Goal: Use online tool/utility: Use online tool/utility

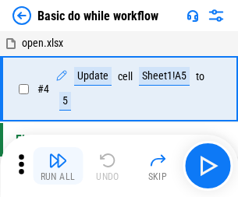
click at [58, 166] on img "button" at bounding box center [57, 160] width 19 height 19
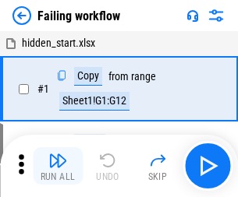
click at [58, 166] on img "button" at bounding box center [57, 160] width 19 height 19
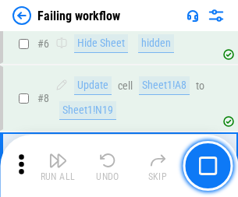
scroll to position [331, 0]
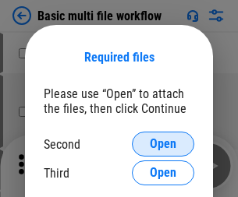
click at [163, 144] on span "Open" at bounding box center [163, 144] width 27 height 12
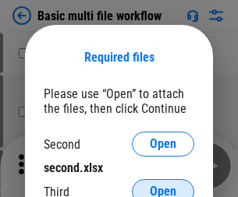
click at [163, 186] on span "Open" at bounding box center [163, 192] width 27 height 12
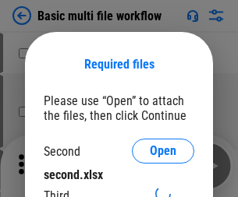
scroll to position [7, 0]
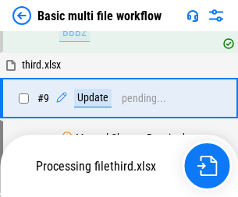
scroll to position [543, 0]
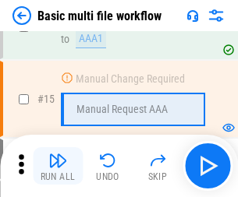
click at [58, 166] on img "button" at bounding box center [57, 160] width 19 height 19
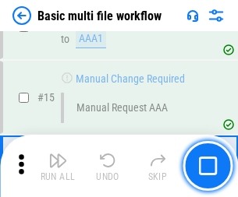
scroll to position [1038, 0]
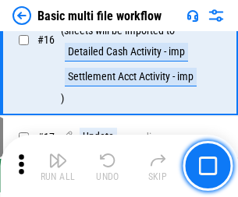
click at [58, 166] on img "button" at bounding box center [57, 160] width 19 height 19
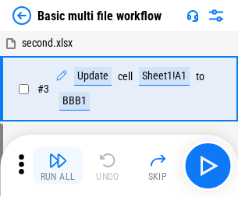
click at [58, 166] on img "button" at bounding box center [57, 160] width 19 height 19
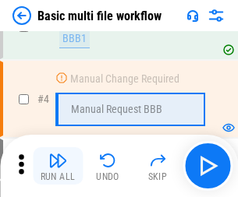
click at [58, 166] on img "button" at bounding box center [57, 160] width 19 height 19
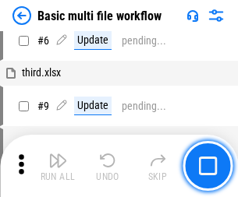
click at [58, 166] on img "button" at bounding box center [57, 160] width 19 height 19
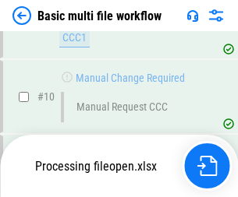
scroll to position [731, 0]
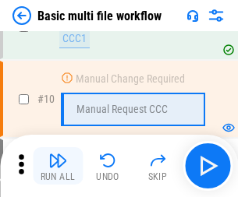
click at [58, 166] on img "button" at bounding box center [57, 160] width 19 height 19
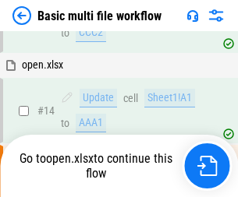
scroll to position [816, 0]
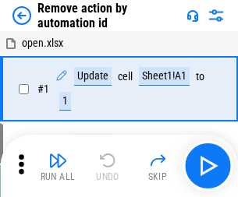
scroll to position [58, 0]
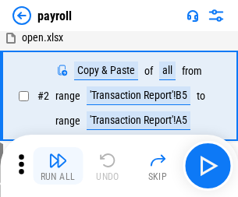
click at [58, 166] on img "button" at bounding box center [57, 160] width 19 height 19
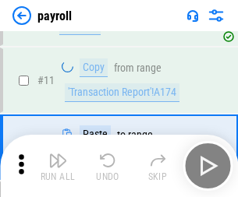
scroll to position [113, 0]
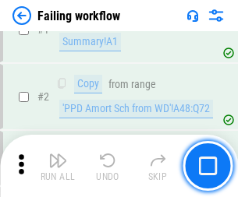
scroll to position [252, 0]
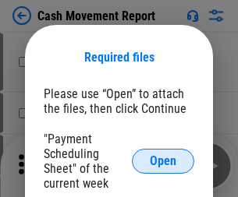
click at [163, 161] on span "Open" at bounding box center [163, 161] width 27 height 12
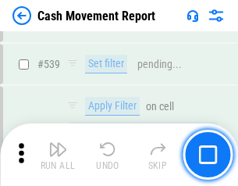
scroll to position [6920, 0]
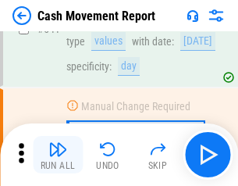
click at [58, 154] on img "button" at bounding box center [57, 149] width 19 height 19
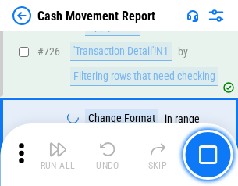
scroll to position [8135, 0]
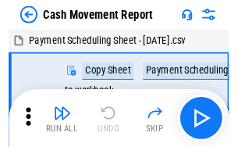
scroll to position [28, 0]
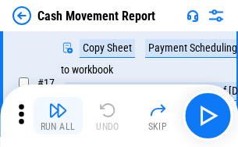
click at [58, 115] on img "button" at bounding box center [57, 110] width 19 height 19
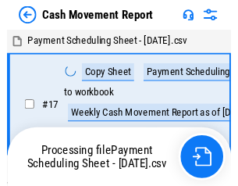
scroll to position [9, 0]
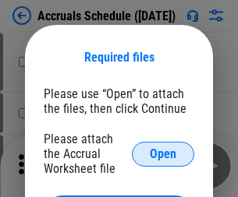
click at [163, 154] on span "Open" at bounding box center [163, 154] width 27 height 12
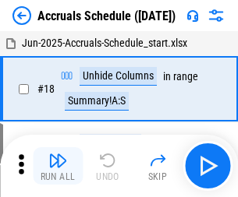
click at [58, 166] on img "button" at bounding box center [57, 160] width 19 height 19
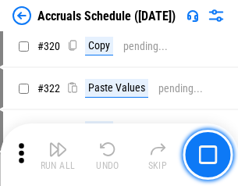
scroll to position [2900, 0]
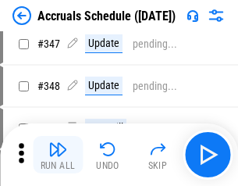
click at [58, 154] on img "button" at bounding box center [57, 149] width 19 height 19
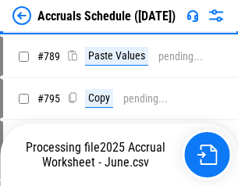
scroll to position [6550, 0]
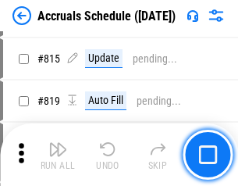
click at [58, 154] on img "button" at bounding box center [57, 149] width 19 height 19
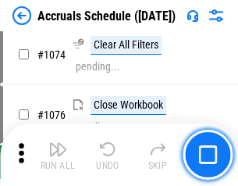
scroll to position [9339, 0]
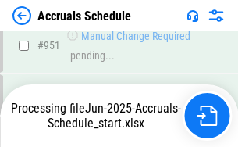
scroll to position [8577, 0]
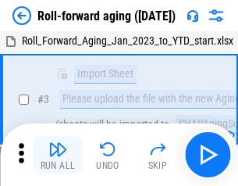
click at [58, 154] on img "button" at bounding box center [57, 149] width 19 height 19
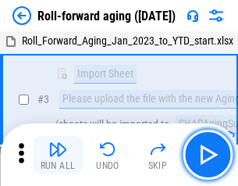
scroll to position [101, 0]
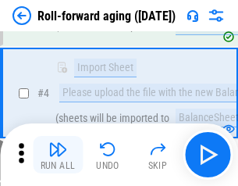
click at [58, 154] on img "button" at bounding box center [57, 149] width 19 height 19
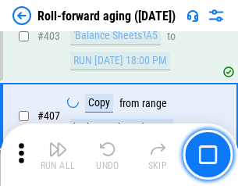
scroll to position [5407, 0]
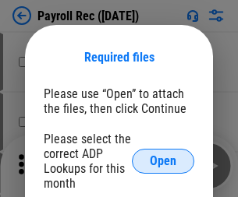
click at [163, 161] on span "Open" at bounding box center [163, 161] width 27 height 12
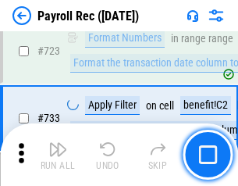
scroll to position [8931, 0]
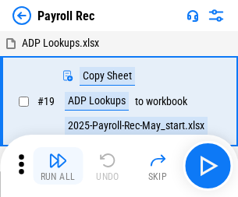
click at [58, 166] on img "button" at bounding box center [57, 160] width 19 height 19
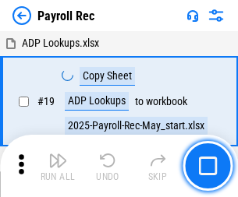
scroll to position [95, 0]
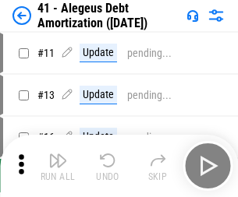
click at [58, 166] on img "button" at bounding box center [57, 160] width 19 height 19
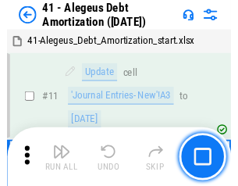
scroll to position [193, 0]
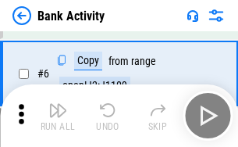
scroll to position [150, 0]
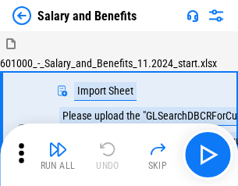
scroll to position [21, 0]
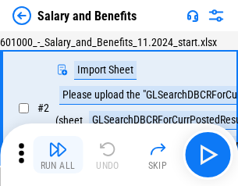
click at [58, 154] on img "button" at bounding box center [57, 149] width 19 height 19
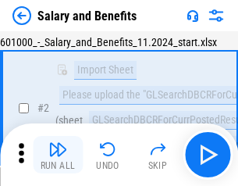
click at [58, 154] on img "button" at bounding box center [57, 149] width 19 height 19
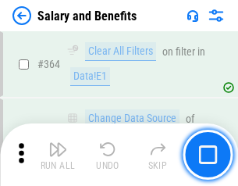
scroll to position [7343, 0]
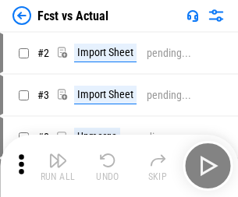
click at [58, 154] on img "button" at bounding box center [57, 160] width 19 height 19
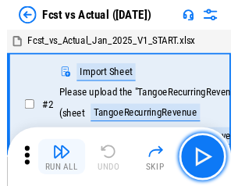
scroll to position [20, 0]
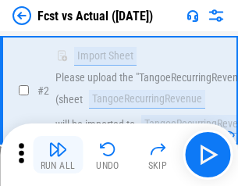
click at [58, 154] on img "button" at bounding box center [57, 149] width 19 height 19
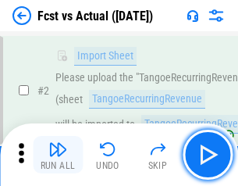
scroll to position [146, 0]
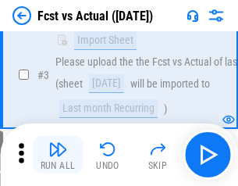
click at [58, 154] on img "button" at bounding box center [57, 149] width 19 height 19
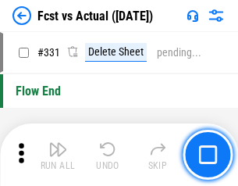
scroll to position [7464, 0]
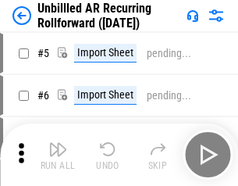
click at [58, 154] on img "button" at bounding box center [57, 149] width 19 height 19
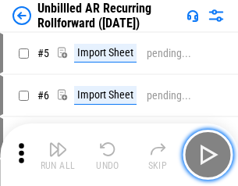
scroll to position [34, 0]
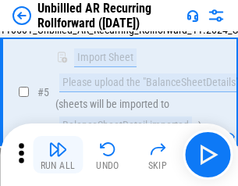
click at [58, 154] on img "button" at bounding box center [57, 149] width 19 height 19
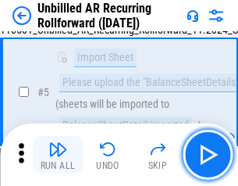
scroll to position [147, 0]
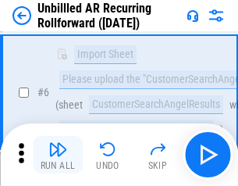
click at [58, 154] on img "button" at bounding box center [57, 149] width 19 height 19
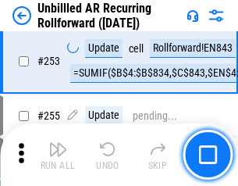
scroll to position [5296, 0]
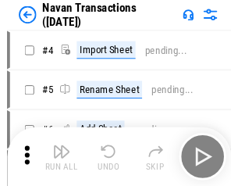
scroll to position [25, 0]
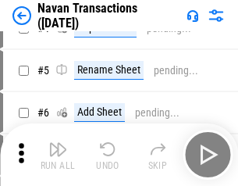
click at [58, 154] on img "button" at bounding box center [57, 149] width 19 height 19
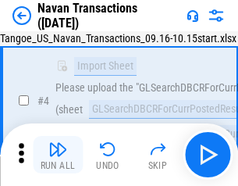
click at [58, 154] on img "button" at bounding box center [57, 149] width 19 height 19
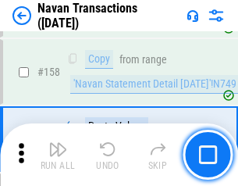
scroll to position [5055, 0]
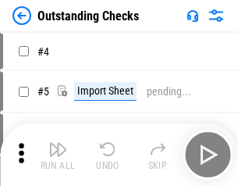
click at [58, 154] on img "button" at bounding box center [57, 149] width 19 height 19
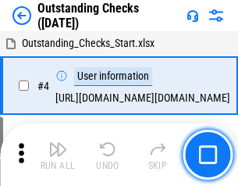
scroll to position [65, 0]
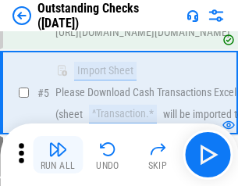
click at [58, 154] on img "button" at bounding box center [57, 149] width 19 height 19
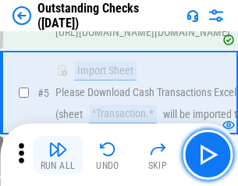
scroll to position [163, 0]
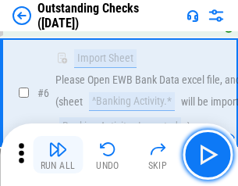
click at [58, 154] on img "button" at bounding box center [57, 149] width 19 height 19
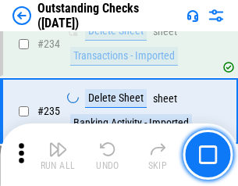
scroll to position [4735, 0]
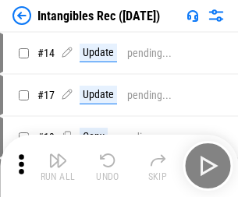
click at [58, 166] on img "button" at bounding box center [57, 160] width 19 height 19
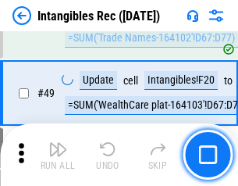
scroll to position [607, 0]
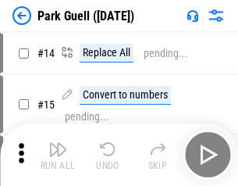
click at [58, 154] on img "button" at bounding box center [57, 149] width 19 height 19
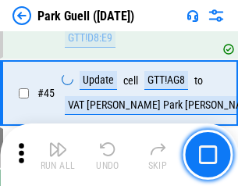
scroll to position [1950, 0]
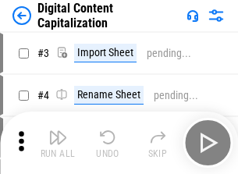
click at [58, 131] on img "button" at bounding box center [57, 137] width 19 height 19
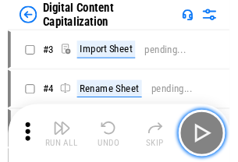
scroll to position [45, 0]
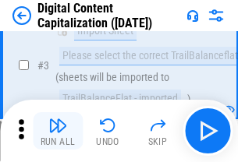
click at [58, 131] on img "button" at bounding box center [57, 125] width 19 height 19
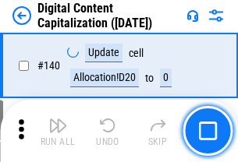
scroll to position [1654, 0]
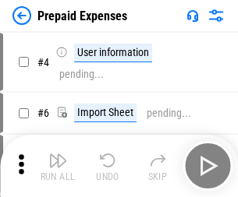
click at [58, 154] on img "button" at bounding box center [57, 160] width 19 height 19
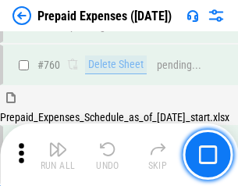
scroll to position [4322, 0]
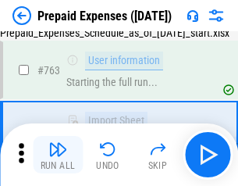
click at [58, 154] on img "button" at bounding box center [57, 149] width 19 height 19
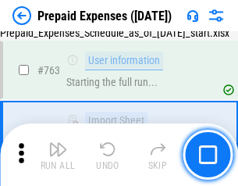
scroll to position [4414, 0]
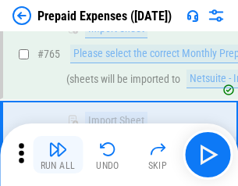
click at [58, 154] on img "button" at bounding box center [57, 149] width 19 height 19
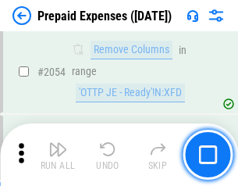
scroll to position [16299, 0]
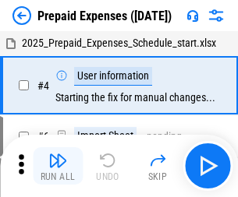
click at [58, 166] on img "button" at bounding box center [57, 160] width 19 height 19
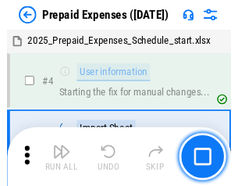
scroll to position [69, 0]
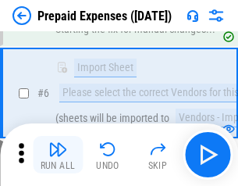
click at [58, 154] on img "button" at bounding box center [57, 149] width 19 height 19
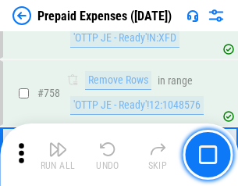
scroll to position [5556, 0]
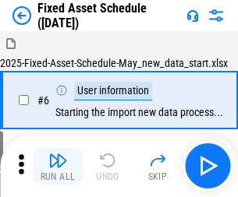
click at [58, 166] on img "button" at bounding box center [57, 160] width 19 height 19
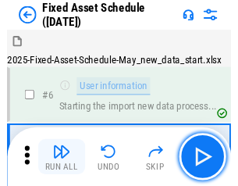
scroll to position [84, 0]
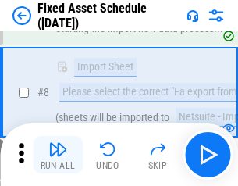
click at [58, 154] on img "button" at bounding box center [57, 149] width 19 height 19
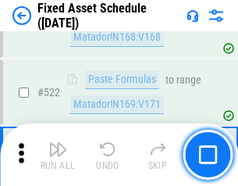
scroll to position [5420, 0]
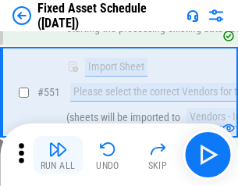
click at [58, 154] on img "button" at bounding box center [57, 149] width 19 height 19
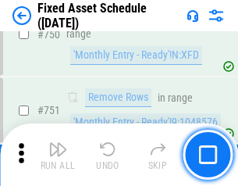
scroll to position [7602, 0]
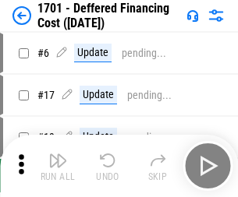
click at [58, 166] on img "button" at bounding box center [57, 160] width 19 height 19
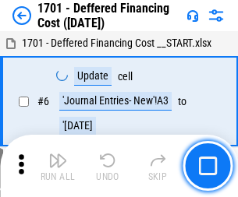
scroll to position [187, 0]
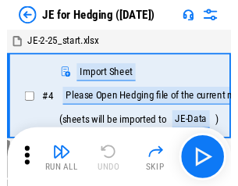
scroll to position [2, 0]
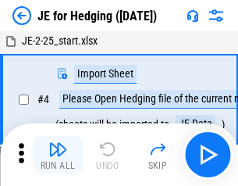
click at [58, 154] on img "button" at bounding box center [57, 149] width 19 height 19
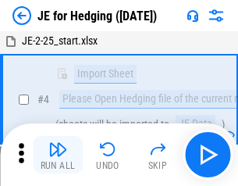
click at [58, 154] on img "button" at bounding box center [57, 149] width 19 height 19
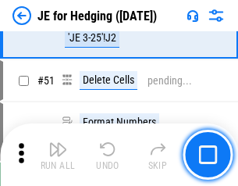
scroll to position [1010, 0]
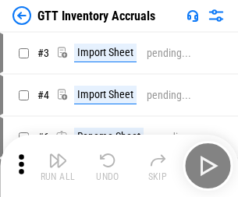
click at [58, 154] on img "button" at bounding box center [57, 160] width 19 height 19
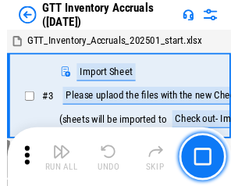
scroll to position [2, 0]
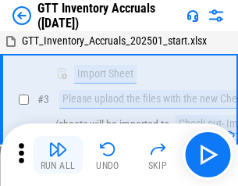
click at [58, 154] on img "button" at bounding box center [57, 149] width 19 height 19
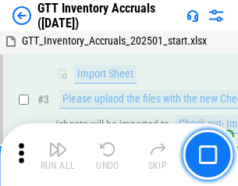
scroll to position [101, 0]
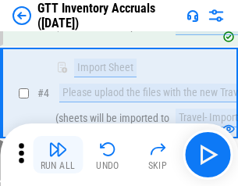
click at [58, 154] on img "button" at bounding box center [57, 149] width 19 height 19
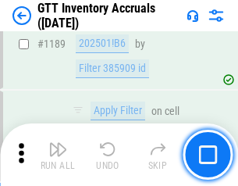
scroll to position [12733, 0]
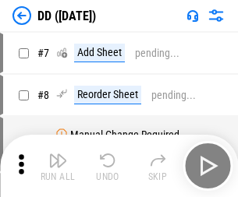
click at [58, 166] on img "button" at bounding box center [57, 160] width 19 height 19
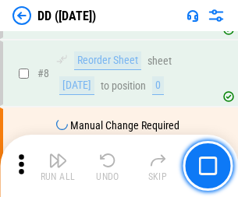
scroll to position [150, 0]
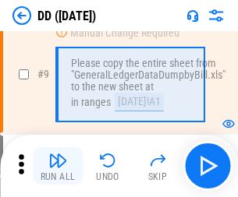
click at [58, 166] on img "button" at bounding box center [57, 160] width 19 height 19
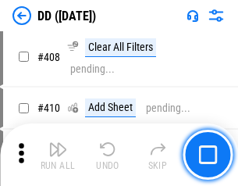
scroll to position [6977, 0]
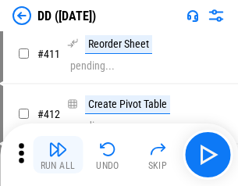
click at [58, 154] on img "button" at bounding box center [57, 149] width 19 height 19
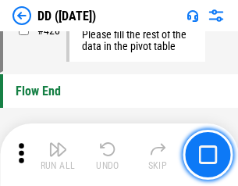
scroll to position [7463, 0]
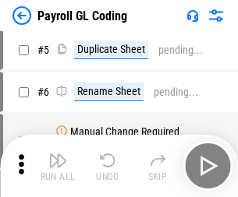
click at [58, 166] on img "button" at bounding box center [57, 160] width 19 height 19
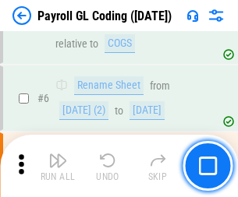
scroll to position [187, 0]
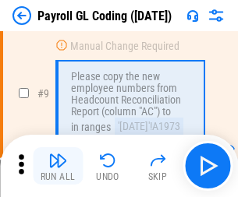
click at [58, 166] on img "button" at bounding box center [57, 160] width 19 height 19
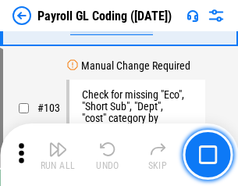
scroll to position [3658, 0]
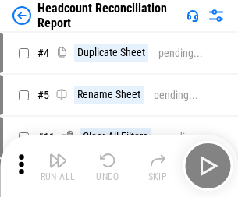
click at [58, 166] on img "button" at bounding box center [57, 160] width 19 height 19
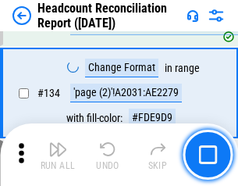
scroll to position [1874, 0]
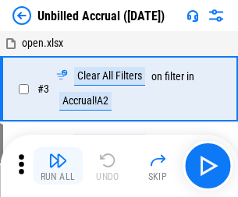
click at [58, 166] on img "button" at bounding box center [57, 160] width 19 height 19
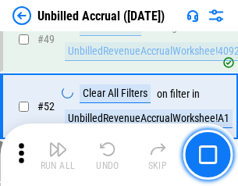
scroll to position [1414, 0]
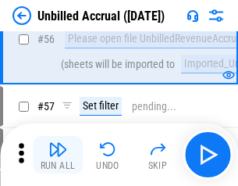
click at [58, 154] on img "button" at bounding box center [57, 149] width 19 height 19
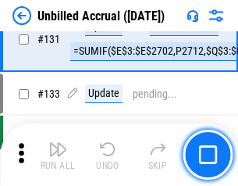
scroll to position [4645, 0]
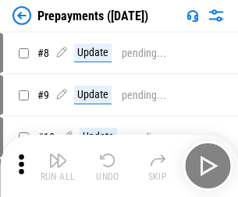
click at [58, 166] on img "button" at bounding box center [57, 160] width 19 height 19
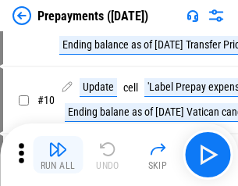
scroll to position [97, 0]
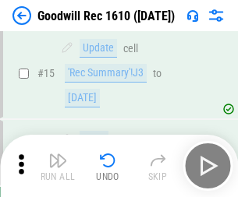
scroll to position [267, 0]
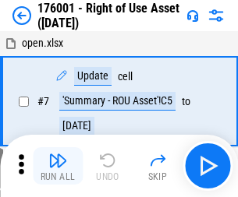
click at [58, 166] on img "button" at bounding box center [57, 160] width 19 height 19
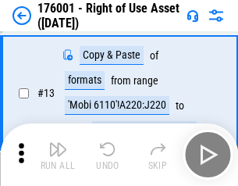
scroll to position [101, 0]
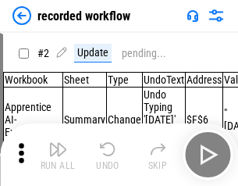
click at [58, 154] on img "button" at bounding box center [57, 149] width 19 height 19
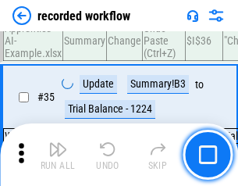
scroll to position [4874, 0]
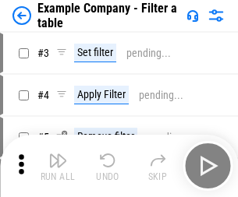
click at [58, 166] on img "button" at bounding box center [57, 160] width 19 height 19
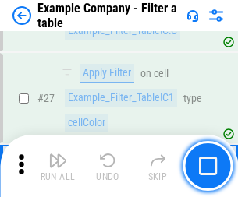
scroll to position [1427, 0]
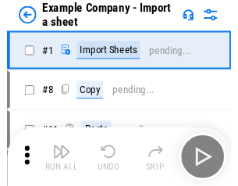
scroll to position [24, 0]
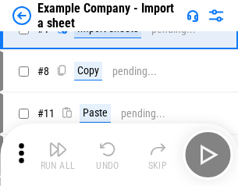
click at [58, 154] on img "button" at bounding box center [57, 149] width 19 height 19
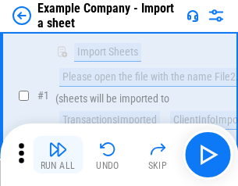
click at [58, 154] on img "button" at bounding box center [57, 149] width 19 height 19
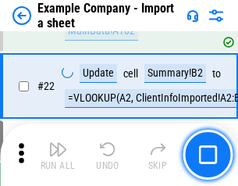
scroll to position [345, 0]
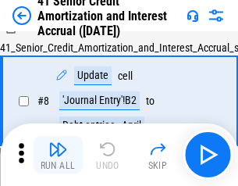
click at [58, 154] on img "button" at bounding box center [57, 149] width 19 height 19
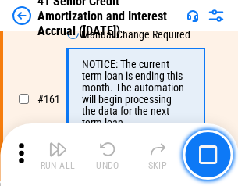
click at [58, 154] on img "button" at bounding box center [57, 149] width 19 height 19
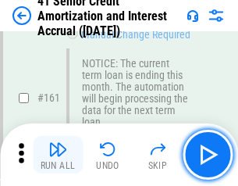
scroll to position [1668, 0]
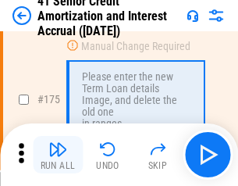
click at [58, 154] on img "button" at bounding box center [57, 149] width 19 height 19
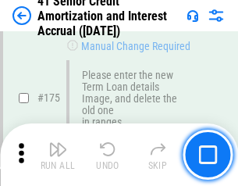
scroll to position [1826, 0]
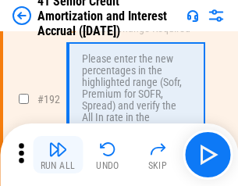
click at [58, 154] on img "button" at bounding box center [57, 149] width 19 height 19
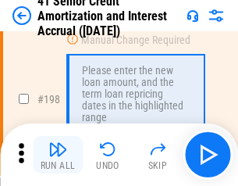
click at [58, 154] on img "button" at bounding box center [57, 149] width 19 height 19
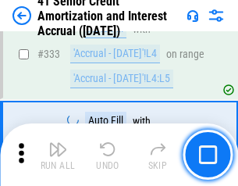
scroll to position [3983, 0]
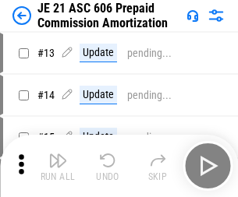
click at [58, 154] on img "button" at bounding box center [57, 160] width 19 height 19
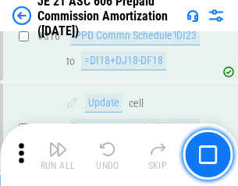
scroll to position [2911, 0]
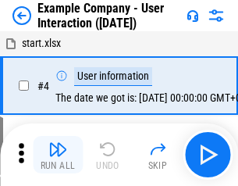
click at [58, 154] on img "button" at bounding box center [57, 149] width 19 height 19
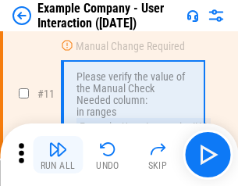
click at [58, 154] on img "button" at bounding box center [57, 149] width 19 height 19
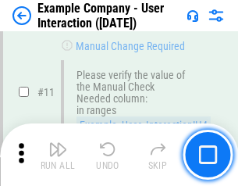
scroll to position [338, 0]
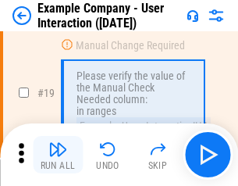
click at [58, 154] on img "button" at bounding box center [57, 149] width 19 height 19
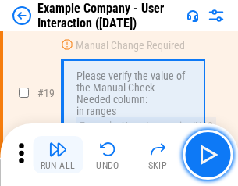
click at [58, 154] on img "button" at bounding box center [57, 149] width 19 height 19
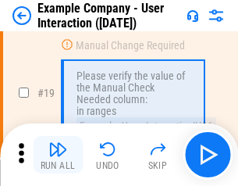
click at [58, 154] on img "button" at bounding box center [57, 149] width 19 height 19
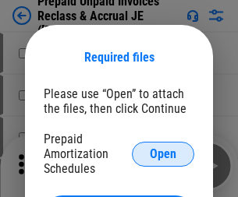
click at [163, 154] on span "Open" at bounding box center [163, 154] width 27 height 12
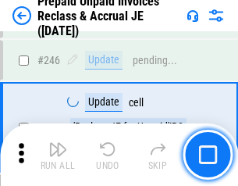
scroll to position [2105, 0]
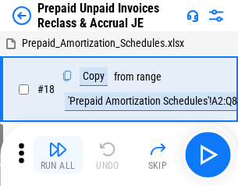
click at [58, 154] on img "button" at bounding box center [57, 149] width 19 height 19
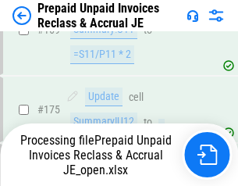
scroll to position [2105, 0]
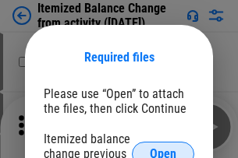
click at [163, 148] on span "Open" at bounding box center [163, 154] width 27 height 12
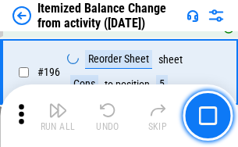
scroll to position [3001, 0]
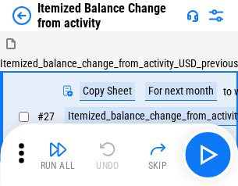
scroll to position [24, 0]
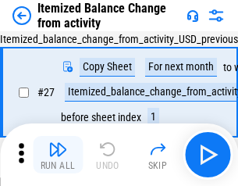
click at [58, 154] on img "button" at bounding box center [57, 149] width 19 height 19
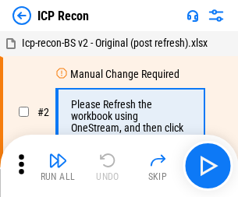
scroll to position [7, 0]
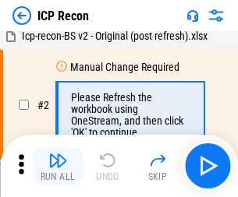
click at [58, 166] on img "button" at bounding box center [57, 160] width 19 height 19
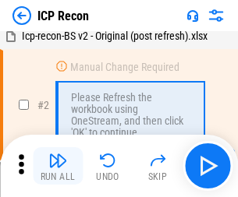
click at [58, 166] on img "button" at bounding box center [57, 160] width 19 height 19
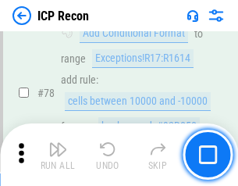
scroll to position [1528, 0]
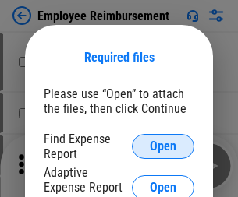
click at [163, 147] on span "Open" at bounding box center [163, 146] width 27 height 12
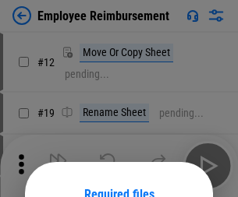
scroll to position [137, 0]
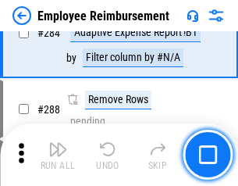
scroll to position [4238, 0]
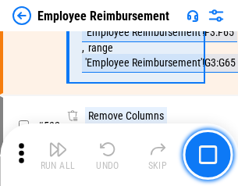
click at [58, 154] on img "button" at bounding box center [57, 149] width 19 height 19
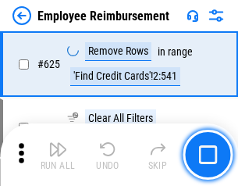
scroll to position [9336, 0]
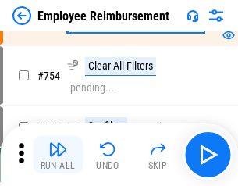
click at [58, 154] on img "button" at bounding box center [57, 149] width 19 height 19
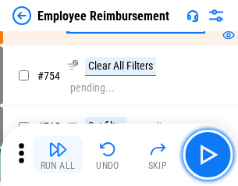
click at [58, 154] on img "button" at bounding box center [57, 149] width 19 height 19
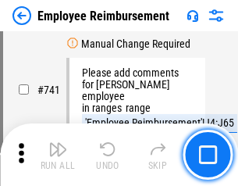
scroll to position [10940, 0]
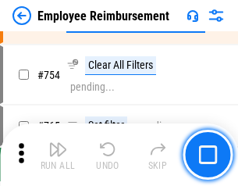
click at [58, 154] on img "button" at bounding box center [57, 149] width 19 height 19
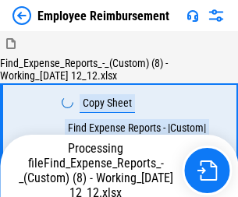
scroll to position [53, 0]
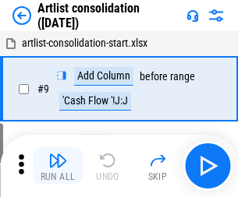
click at [58, 166] on img "button" at bounding box center [57, 160] width 19 height 19
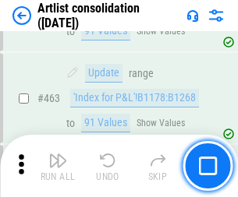
scroll to position [6828, 0]
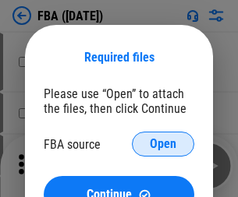
click at [163, 144] on span "Open" at bounding box center [163, 144] width 27 height 12
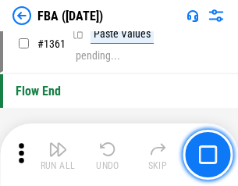
scroll to position [16746, 0]
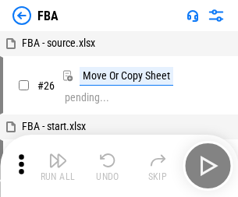
scroll to position [16, 0]
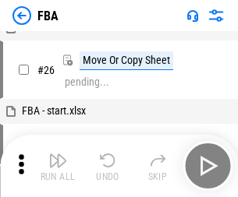
click at [58, 166] on img "button" at bounding box center [57, 160] width 19 height 19
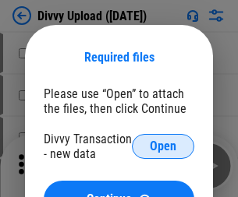
click at [163, 147] on span "Open" at bounding box center [163, 146] width 27 height 12
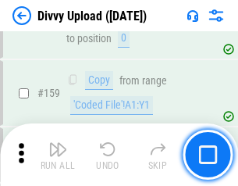
scroll to position [1615, 0]
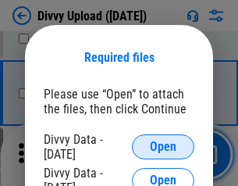
click at [163, 147] on span "Open" at bounding box center [163, 146] width 27 height 12
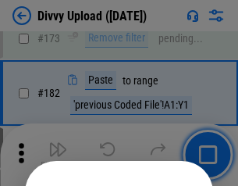
scroll to position [1750, 0]
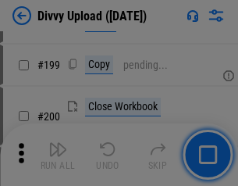
scroll to position [2267, 0]
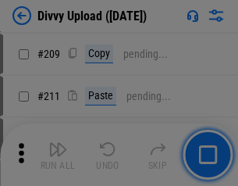
scroll to position [2649, 0]
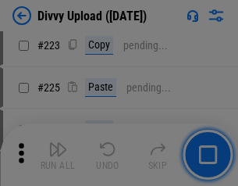
scroll to position [3112, 0]
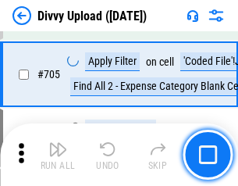
scroll to position [10667, 0]
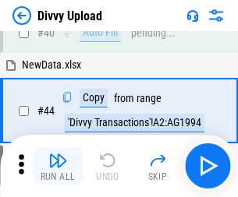
click at [58, 166] on img "button" at bounding box center [57, 160] width 19 height 19
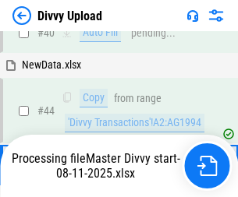
scroll to position [172, 0]
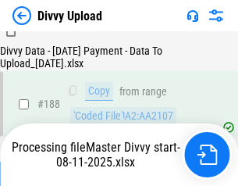
scroll to position [1835, 0]
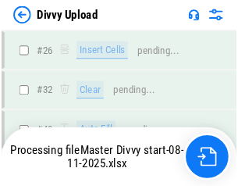
scroll to position [1615, 0]
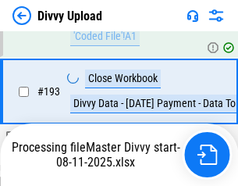
scroll to position [2179, 0]
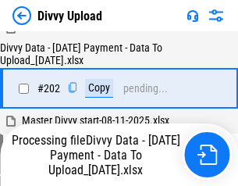
scroll to position [2523, 0]
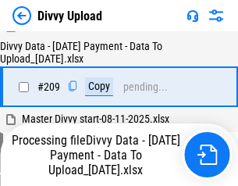
scroll to position [2867, 0]
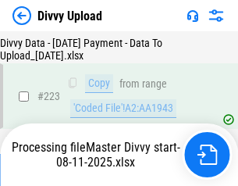
scroll to position [3555, 0]
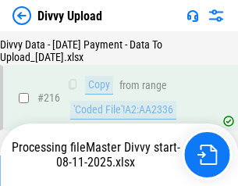
scroll to position [3223, 0]
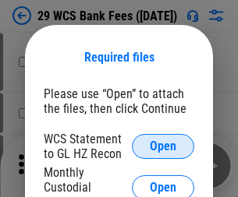
click at [163, 147] on span "Open" at bounding box center [163, 146] width 27 height 12
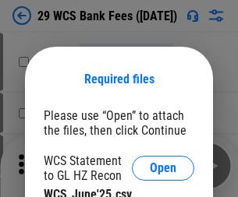
scroll to position [22, 0]
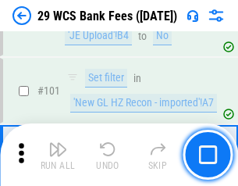
scroll to position [1520, 0]
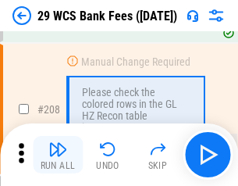
click at [58, 154] on img "button" at bounding box center [57, 149] width 19 height 19
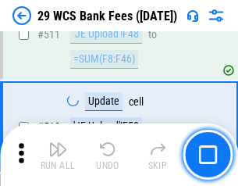
scroll to position [7845, 0]
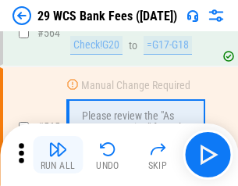
click at [58, 154] on img "button" at bounding box center [57, 149] width 19 height 19
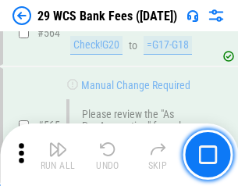
scroll to position [8433, 0]
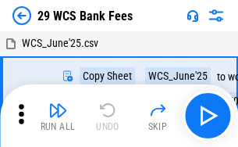
scroll to position [28, 0]
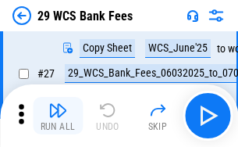
click at [58, 115] on img "button" at bounding box center [57, 110] width 19 height 19
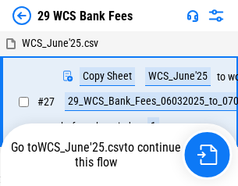
scroll to position [9, 0]
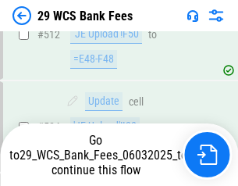
scroll to position [8325, 0]
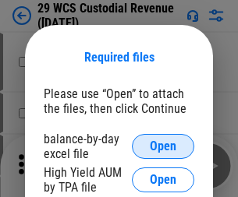
click at [163, 147] on span "Open" at bounding box center [163, 146] width 27 height 12
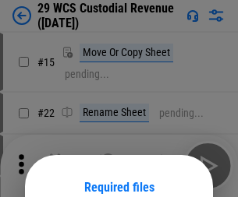
scroll to position [130, 0]
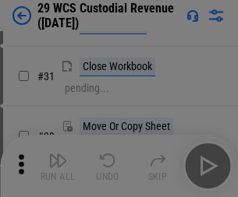
scroll to position [334, 0]
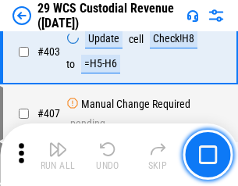
scroll to position [7222, 0]
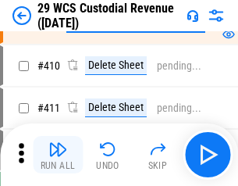
click at [58, 154] on img "button" at bounding box center [57, 149] width 19 height 19
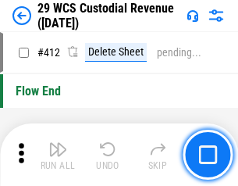
scroll to position [7447, 0]
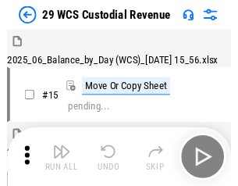
scroll to position [37, 0]
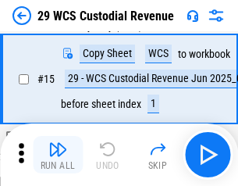
click at [58, 154] on img "button" at bounding box center [57, 149] width 19 height 19
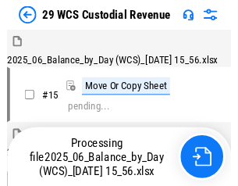
scroll to position [37, 0]
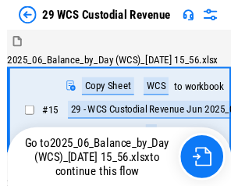
scroll to position [29, 0]
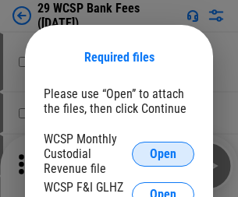
click at [163, 154] on span "Open" at bounding box center [163, 154] width 27 height 12
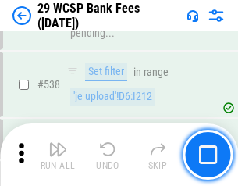
scroll to position [5991, 0]
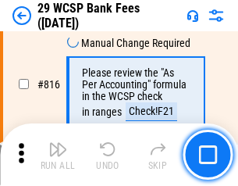
click at [58, 154] on img "button" at bounding box center [57, 149] width 19 height 19
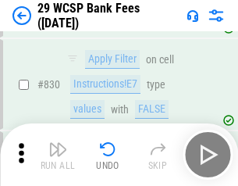
scroll to position [9893, 0]
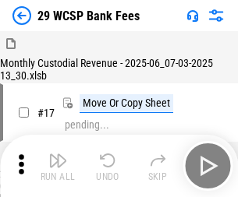
click at [58, 154] on img "button" at bounding box center [57, 160] width 19 height 19
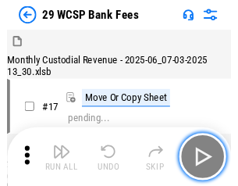
scroll to position [37, 0]
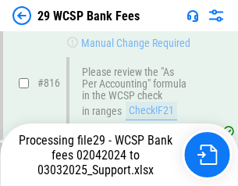
scroll to position [9508, 0]
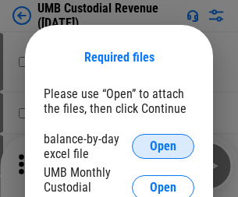
click at [163, 147] on span "Open" at bounding box center [163, 146] width 27 height 12
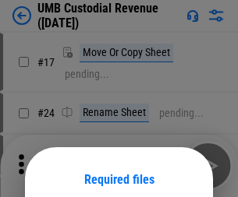
scroll to position [122, 0]
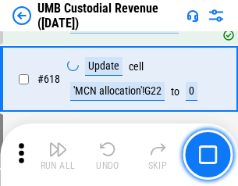
scroll to position [8033, 0]
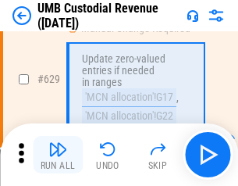
click at [58, 154] on img "button" at bounding box center [57, 149] width 19 height 19
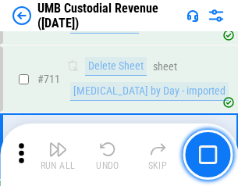
scroll to position [9492, 0]
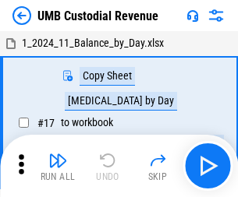
scroll to position [12, 0]
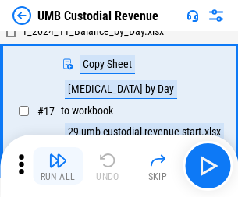
click at [58, 166] on img "button" at bounding box center [57, 160] width 19 height 19
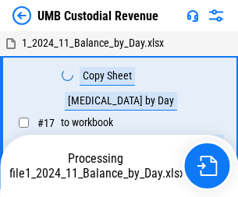
scroll to position [12, 0]
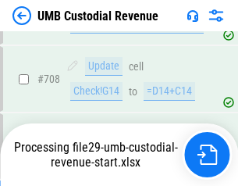
scroll to position [9389, 0]
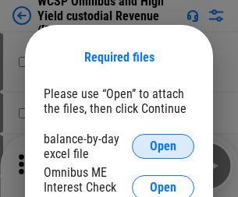
click at [163, 147] on span "Open" at bounding box center [163, 146] width 27 height 12
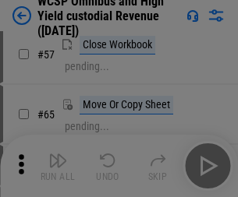
scroll to position [680, 0]
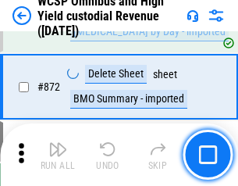
scroll to position [13197, 0]
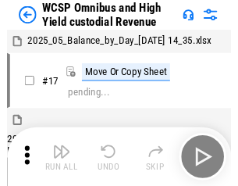
scroll to position [9, 0]
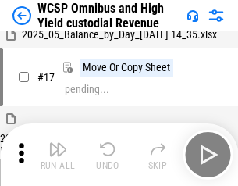
click at [58, 154] on img "button" at bounding box center [57, 149] width 19 height 19
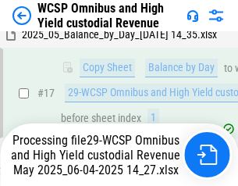
scroll to position [324, 0]
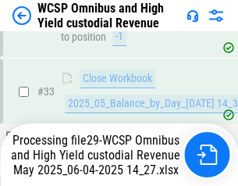
scroll to position [772, 0]
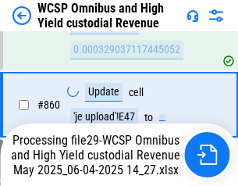
scroll to position [13094, 0]
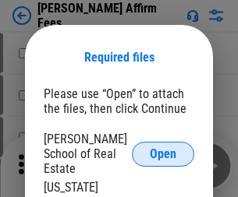
click at [163, 148] on span "Open" at bounding box center [163, 154] width 27 height 12
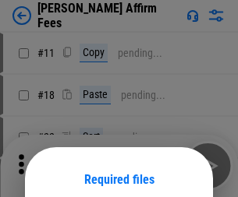
scroll to position [122, 0]
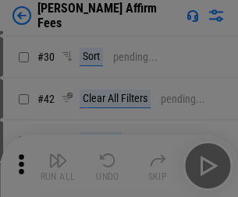
scroll to position [317, 0]
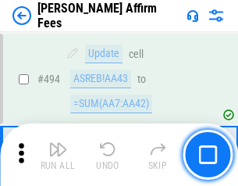
scroll to position [4240, 0]
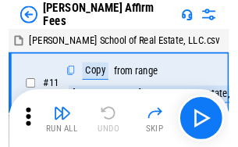
scroll to position [16, 0]
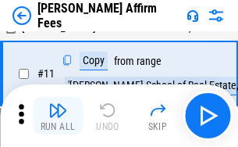
click at [58, 115] on img "button" at bounding box center [57, 110] width 19 height 19
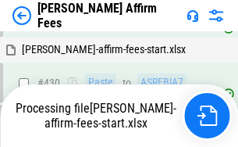
scroll to position [3539, 0]
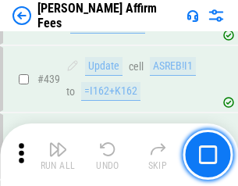
scroll to position [4070, 0]
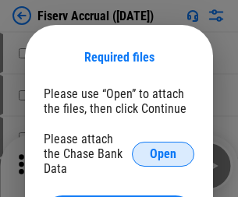
click at [163, 148] on span "Open" at bounding box center [163, 154] width 27 height 12
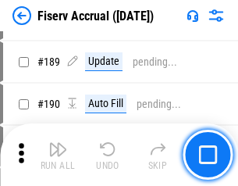
scroll to position [3364, 0]
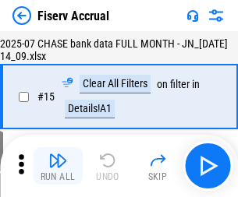
click at [58, 166] on img "button" at bounding box center [57, 160] width 19 height 19
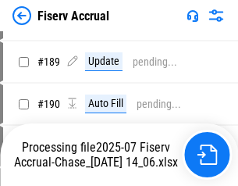
scroll to position [4008, 0]
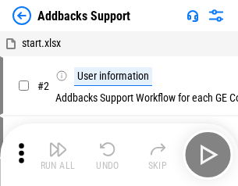
click at [58, 154] on img "button" at bounding box center [57, 149] width 19 height 19
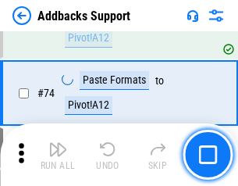
scroll to position [1135, 0]
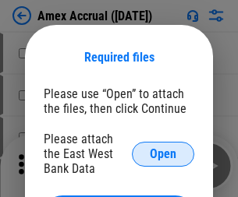
click at [163, 154] on span "Open" at bounding box center [163, 154] width 27 height 12
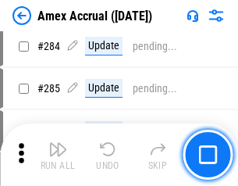
scroll to position [4270, 0]
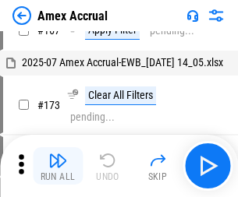
click at [58, 166] on img "button" at bounding box center [57, 160] width 19 height 19
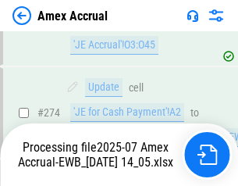
scroll to position [4647, 0]
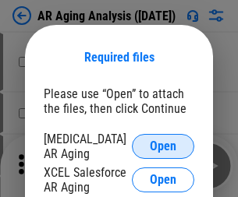
click at [163, 144] on span "Open" at bounding box center [163, 146] width 27 height 12
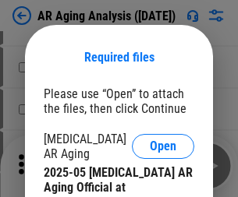
scroll to position [469, 0]
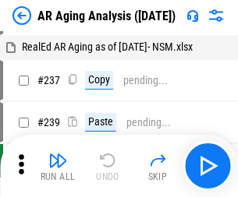
scroll to position [16, 0]
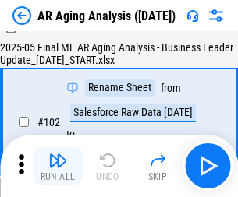
click at [58, 166] on img "button" at bounding box center [57, 160] width 19 height 19
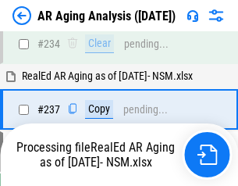
scroll to position [2417, 0]
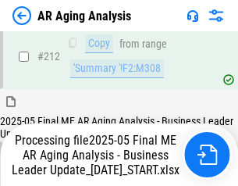
scroll to position [2399, 0]
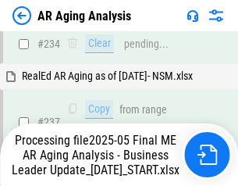
scroll to position [2464, 0]
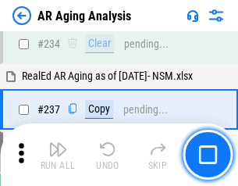
scroll to position [2399, 0]
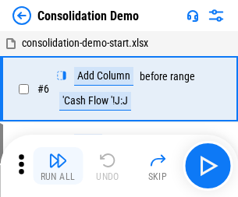
click at [58, 166] on img "button" at bounding box center [57, 160] width 19 height 19
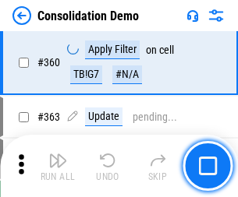
scroll to position [5226, 0]
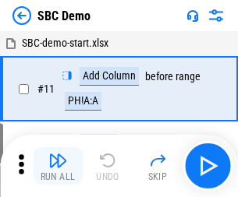
click at [58, 166] on img "button" at bounding box center [57, 160] width 19 height 19
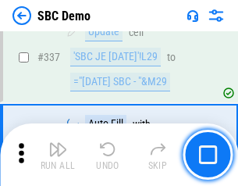
scroll to position [4102, 0]
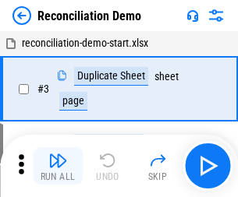
click at [58, 166] on img "button" at bounding box center [57, 160] width 19 height 19
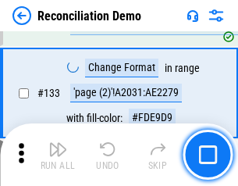
scroll to position [1852, 0]
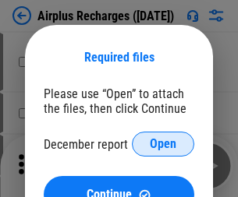
click at [163, 144] on span "Open" at bounding box center [163, 144] width 27 height 12
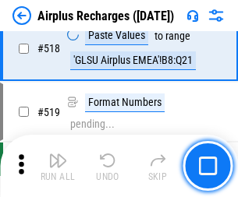
scroll to position [6710, 0]
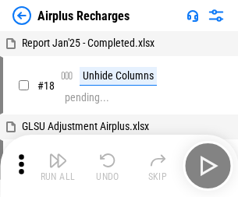
click at [58, 166] on img "button" at bounding box center [57, 160] width 19 height 19
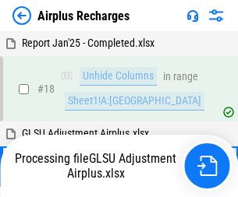
scroll to position [69, 0]
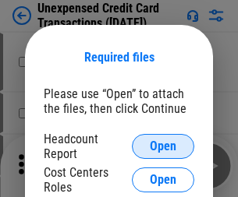
click at [163, 147] on span "Open" at bounding box center [163, 146] width 27 height 12
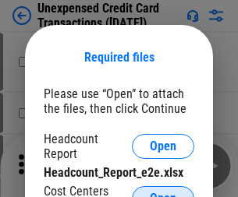
click at [163, 193] on span "Open" at bounding box center [163, 199] width 27 height 12
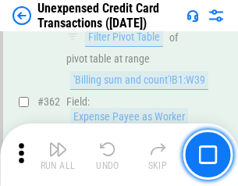
scroll to position [4010, 0]
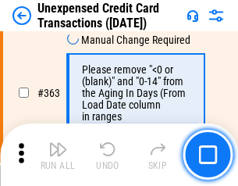
click at [58, 154] on img "button" at bounding box center [57, 149] width 19 height 19
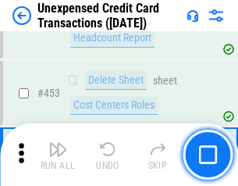
scroll to position [5318, 0]
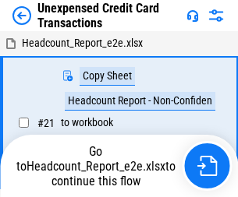
scroll to position [24, 0]
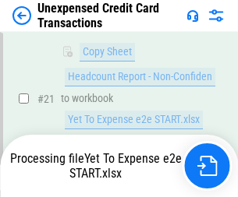
scroll to position [253, 0]
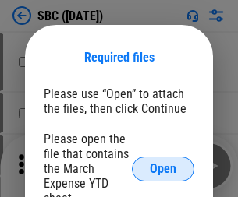
click at [163, 168] on span "Open" at bounding box center [163, 169] width 27 height 12
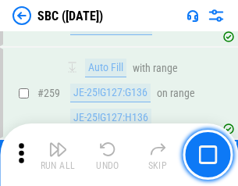
scroll to position [3047, 0]
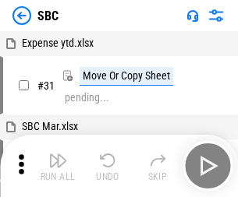
scroll to position [16, 0]
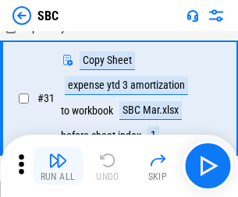
click at [58, 166] on img "button" at bounding box center [57, 160] width 19 height 19
